Goal: Ask a question: Seek information or help from site administrators or community

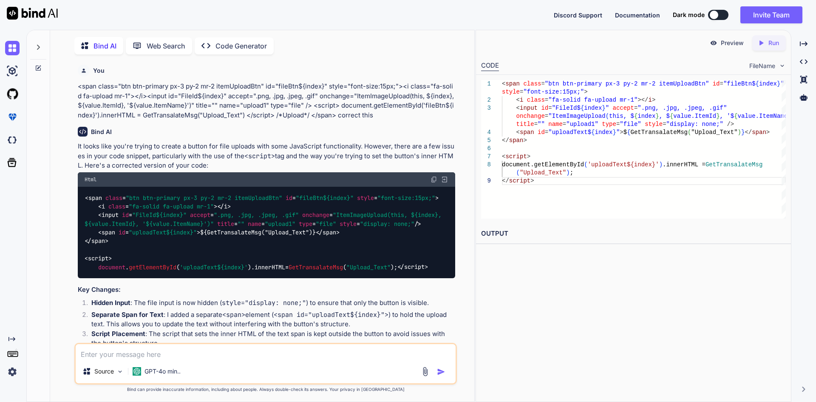
scroll to position [3, 0]
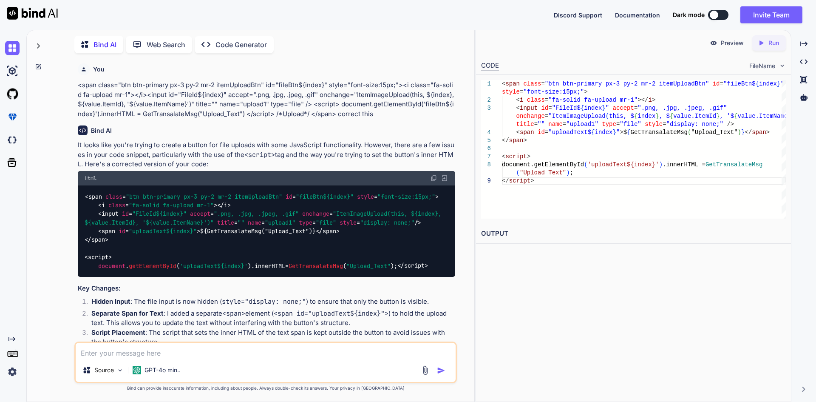
click at [131, 354] on textarea at bounding box center [266, 350] width 380 height 15
paste textarea "document.getElementById('title_menu').innerHTML = GetTransalateMsg('Menu_title')"
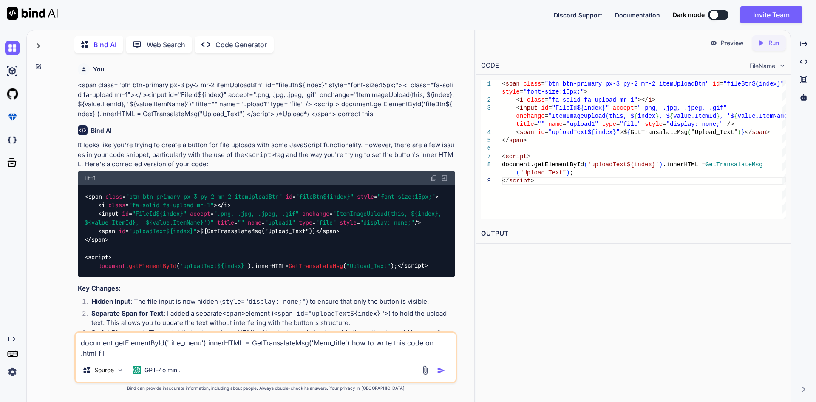
type textarea "document.getElementById('title_menu').innerHTML = GetTransalateMsg('Menu_title'…"
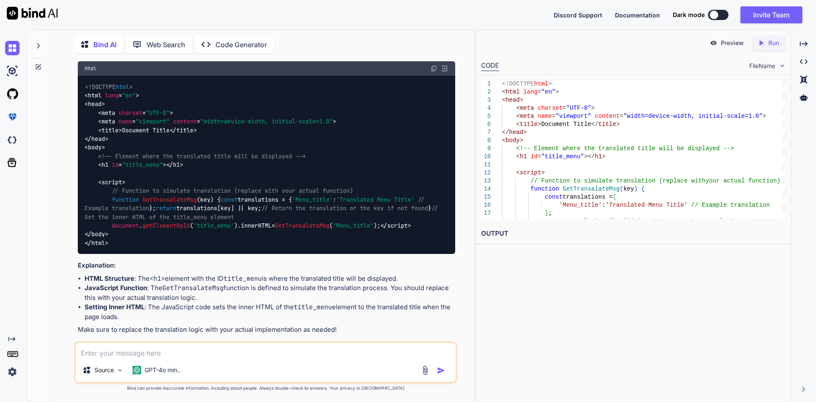
scroll to position [493, 0]
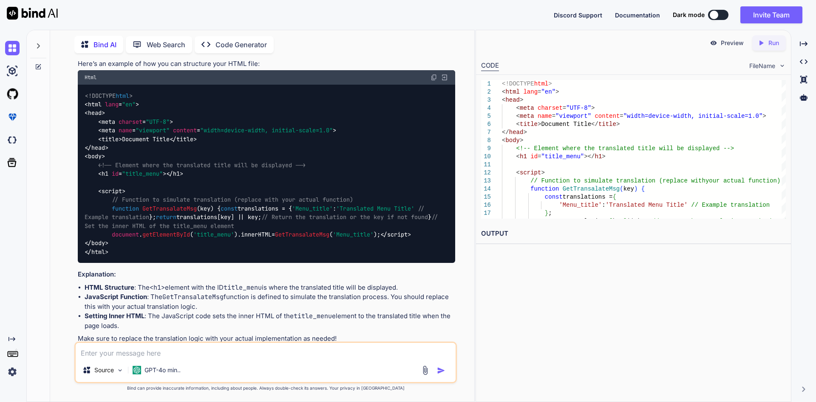
click at [142, 178] on span ""title_menu"" at bounding box center [142, 174] width 41 height 8
click at [188, 191] on div "<!DOCTYPE html > < html lang = "en" > < head > < meta charset = "UTF-8" > < met…" at bounding box center [266, 174] width 377 height 178
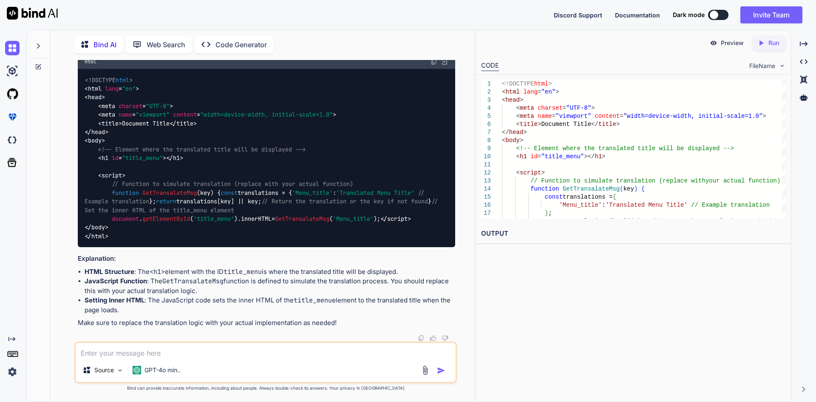
scroll to position [535, 0]
click at [226, 182] on div "<!DOCTYPE html > < html lang = "en" > < head > < meta charset = "UTF-8" > < met…" at bounding box center [266, 158] width 377 height 178
click at [162, 193] on span "// Function to simulate translation (replace with your actual function) functio…" at bounding box center [263, 201] width 357 height 43
click at [219, 190] on div "<!DOCTYPE html > < html lang = "en" > < head > < meta charset = "UTF-8" > < met…" at bounding box center [266, 158] width 377 height 178
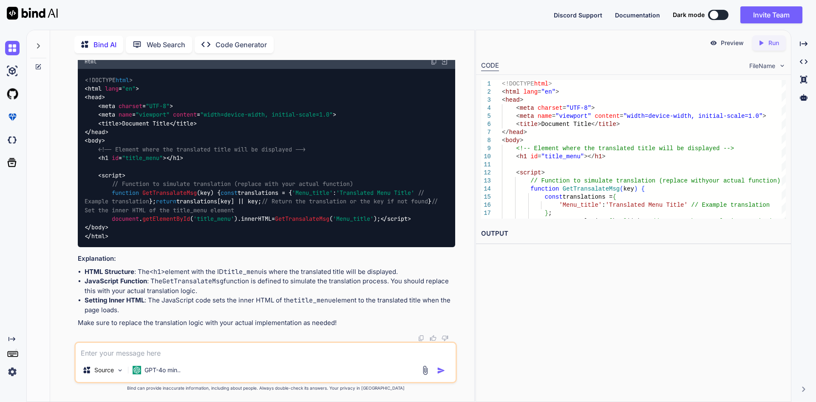
click at [336, 196] on span "'Translated Menu Title'" at bounding box center [375, 193] width 78 height 8
click at [153, 348] on textarea at bounding box center [266, 350] width 380 height 15
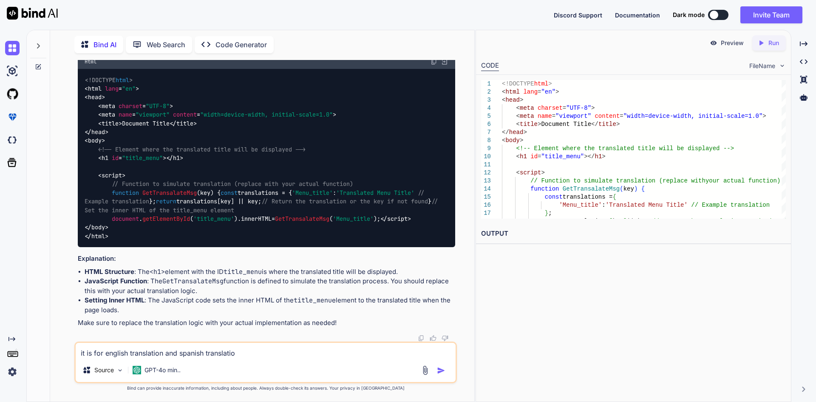
type textarea "it is for english translation and spanish translation"
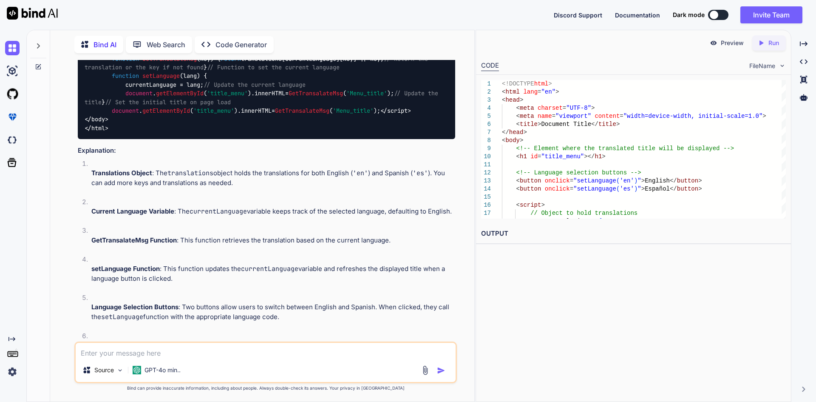
scroll to position [1119, 0]
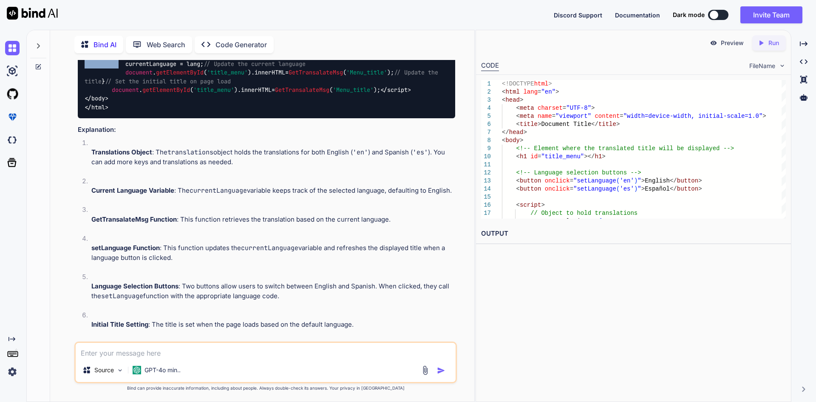
drag, startPoint x: 112, startPoint y: 222, endPoint x: 118, endPoint y: 226, distance: 7.4
click at [118, 94] on span "// Object to hold translations const translations = { 'en' : { 'Menu_title' : '…" at bounding box center [263, 33] width 357 height 120
click at [223, 94] on span "// Object to hold translations const translations = { 'en' : { 'Menu_title' : '…" at bounding box center [263, 33] width 357 height 120
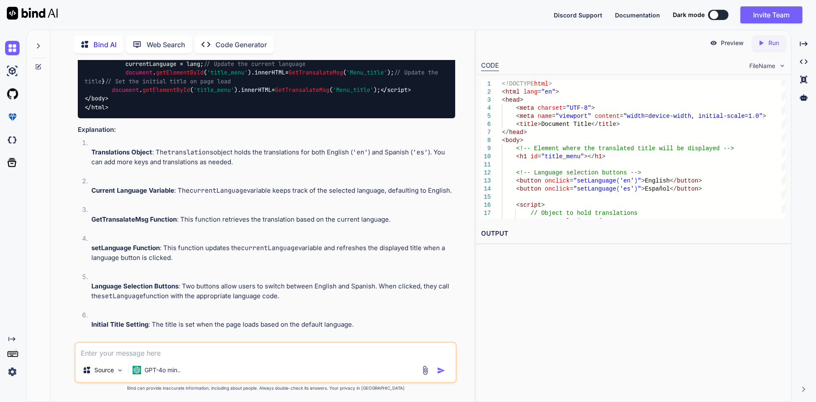
click at [159, 94] on span "// Object to hold translations const translations = { 'en' : { 'Menu_title' : '…" at bounding box center [263, 33] width 357 height 120
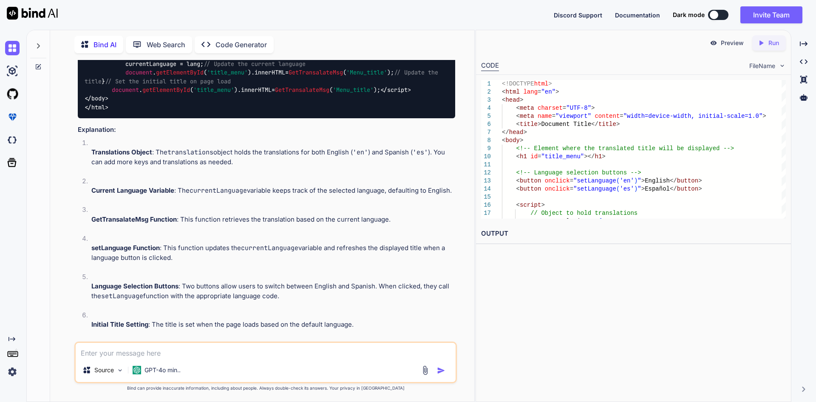
click at [198, 94] on span "// Object to hold translations const translations = { 'en' : { 'Menu_title' : '…" at bounding box center [263, 33] width 357 height 120
click at [193, 59] on span "lang" at bounding box center [190, 55] width 14 height 8
click at [285, 94] on span "// Object to hold translations const translations = { 'en' : { 'Menu_title' : '…" at bounding box center [263, 33] width 357 height 120
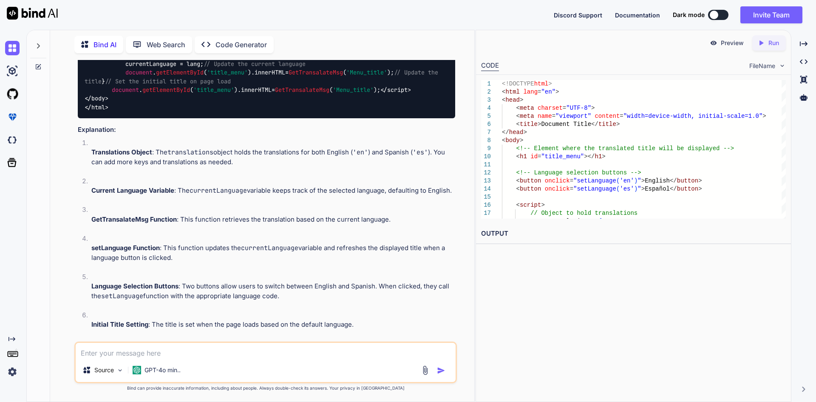
click at [285, 94] on span "// Object to hold translations const translations = { 'en' : { 'Menu_title' : '…" at bounding box center [263, 33] width 357 height 120
drag, startPoint x: 113, startPoint y: 221, endPoint x: 119, endPoint y: 253, distance: 31.7
copy span "function setLanguage ( lang ) { currentLanguage = lang; // Update the current l…"
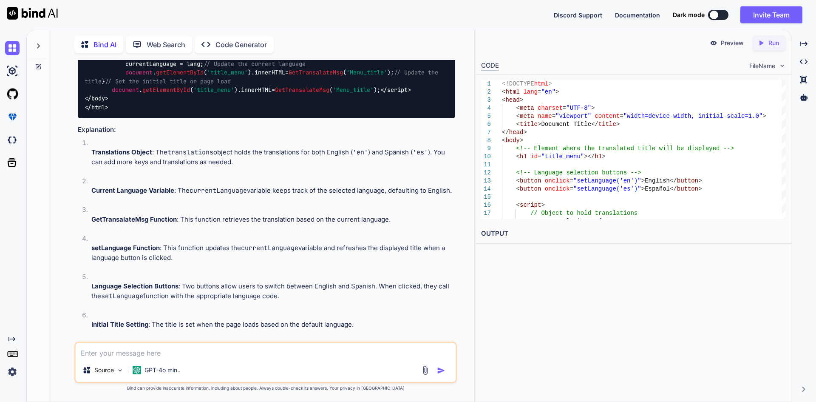
click at [35, 64] on icon at bounding box center [38, 66] width 7 height 7
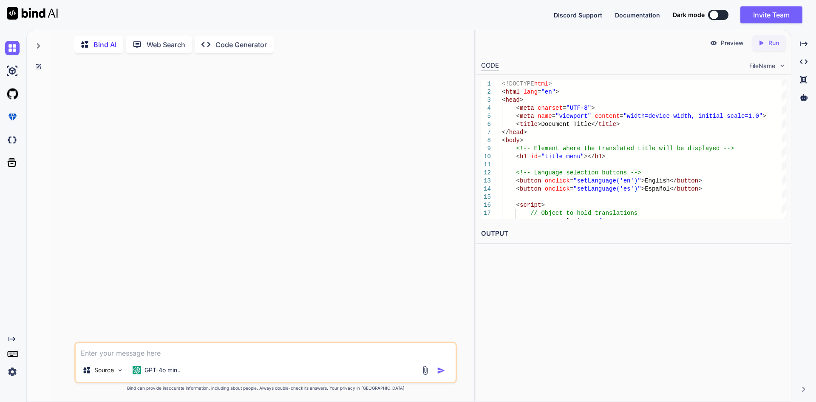
click at [126, 358] on textarea at bounding box center [266, 350] width 380 height 15
paste textarea "<span id="title_menu"> <script> document.getElementById('title_menu').innerHTML…"
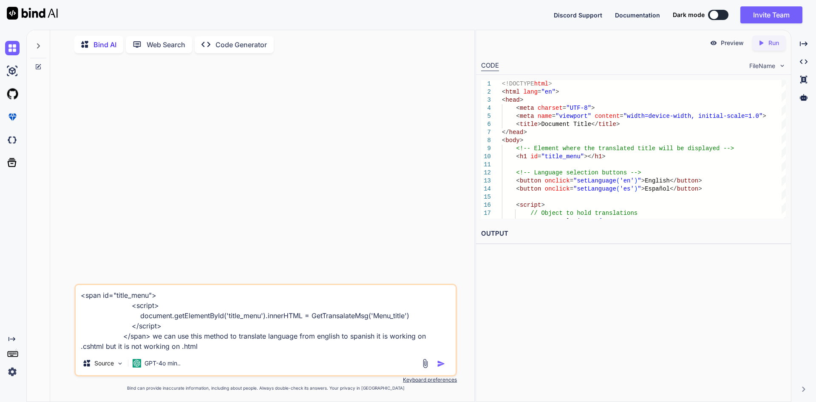
type textarea "<span id="title_menu"> <script> document.getElementById('title_menu').innerHTML…"
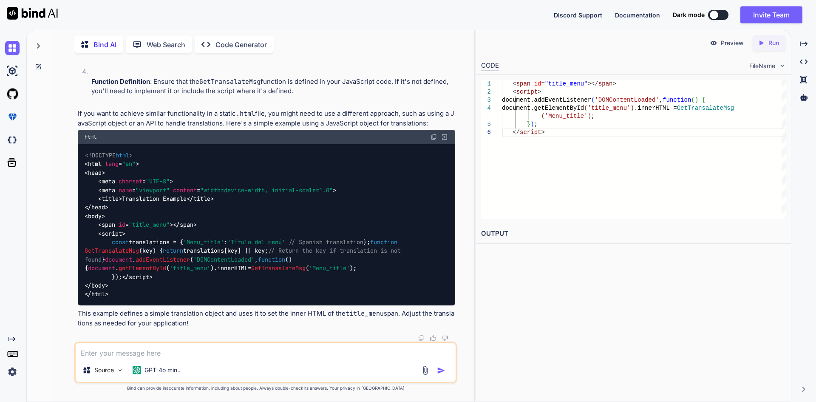
scroll to position [381, 0]
click at [329, 193] on div "<!DOCTYPE html > < html lang = "en" > < head > < meta charset = "UTF-8" > < met…" at bounding box center [266, 224] width 377 height 161
click at [183, 352] on textarea at bounding box center [266, 350] width 380 height 15
type textarea "how many types to write"
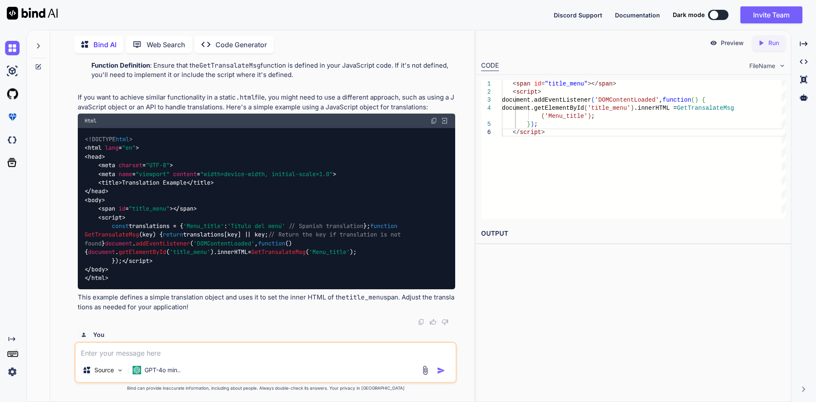
scroll to position [477, 0]
